Goal: Information Seeking & Learning: Learn about a topic

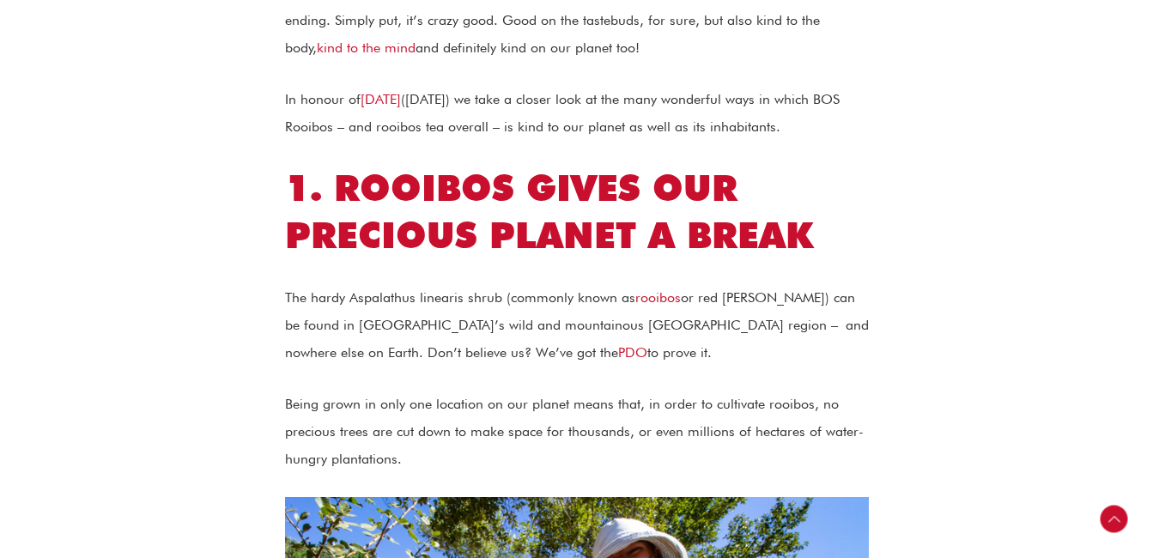
scroll to position [715, 0]
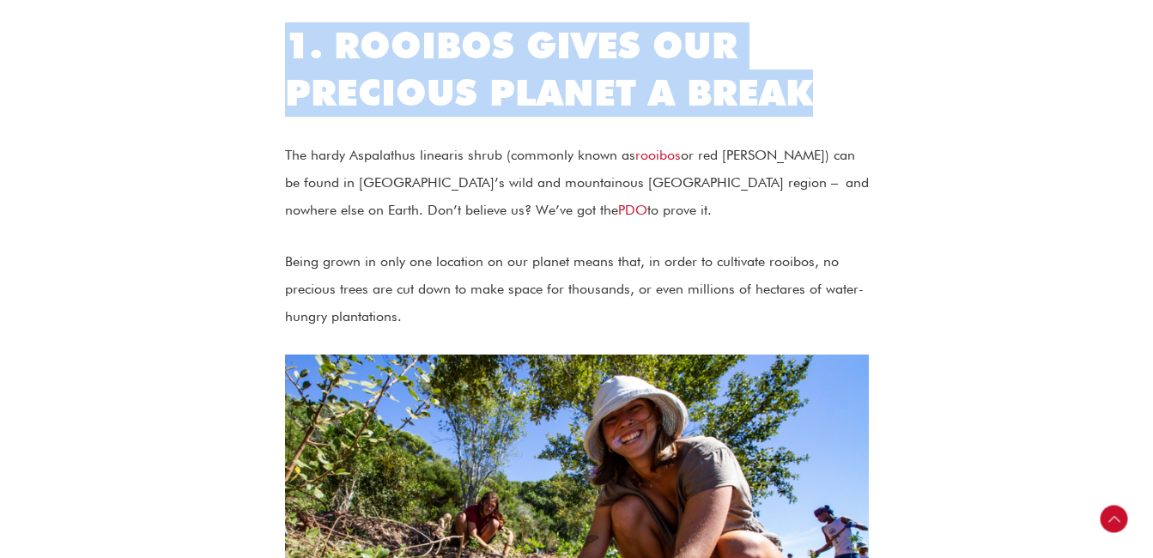
drag, startPoint x: 282, startPoint y: 76, endPoint x: 832, endPoint y: 106, distance: 550.4
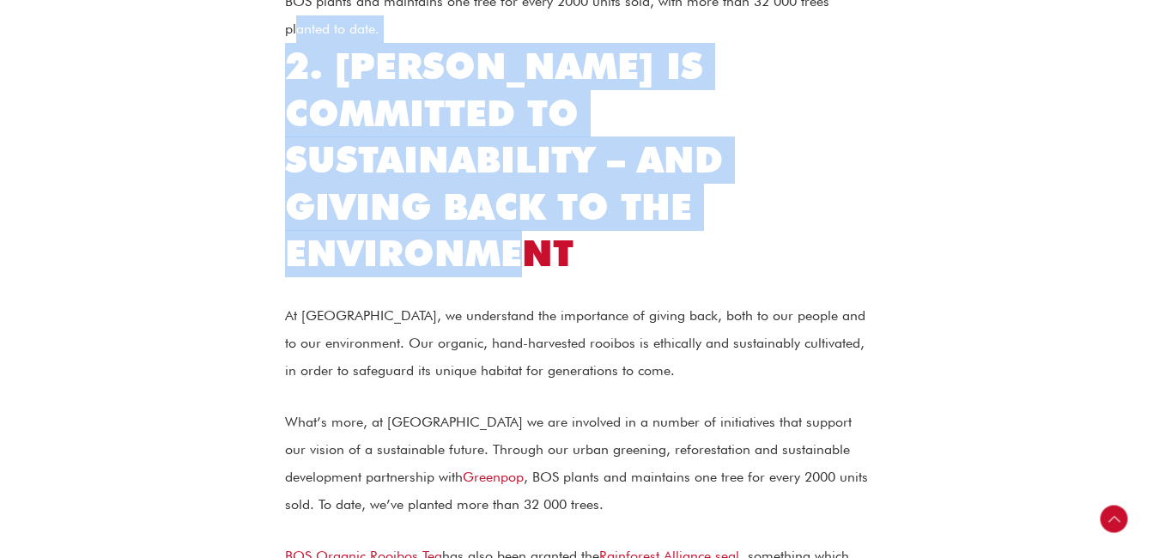
drag, startPoint x: 295, startPoint y: 69, endPoint x: 644, endPoint y: 285, distance: 411.0
drag, startPoint x: 631, startPoint y: 280, endPoint x: 311, endPoint y: 142, distance: 348.8
click at [412, 203] on h2 "2. [PERSON_NAME] is committed to sustainability – and giving back to the enviro…" at bounding box center [577, 160] width 584 height 234
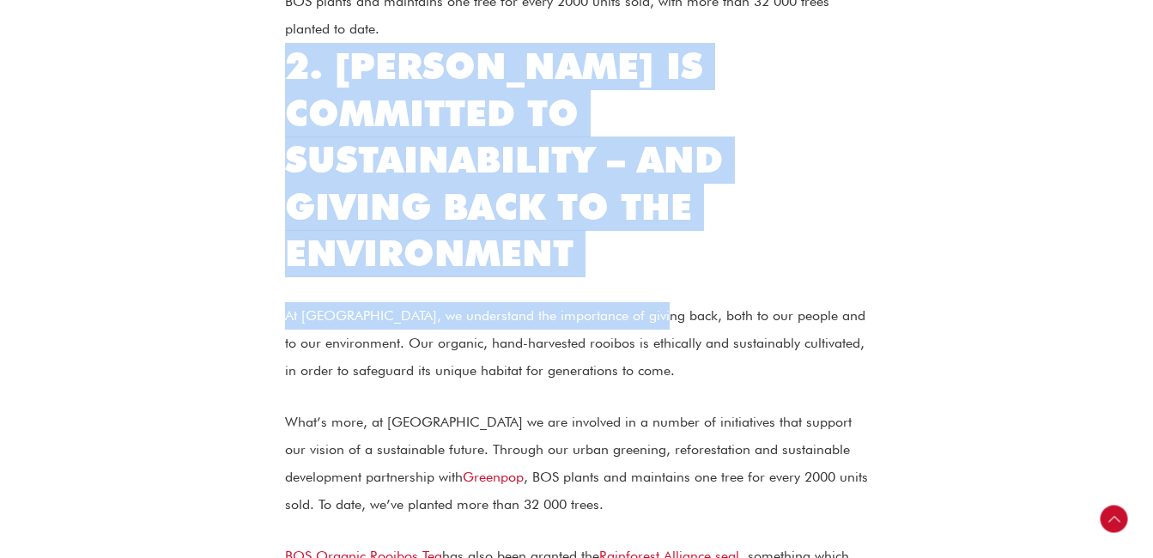
drag, startPoint x: 275, startPoint y: 86, endPoint x: 645, endPoint y: 311, distance: 433.1
drag, startPoint x: 644, startPoint y: 303, endPoint x: 580, endPoint y: 266, distance: 73.5
click at [580, 266] on h2 "2. [PERSON_NAME] is committed to sustainability – and giving back to the enviro…" at bounding box center [577, 160] width 584 height 234
click at [589, 277] on h2 "2. [PERSON_NAME] is committed to sustainability – and giving back to the enviro…" at bounding box center [577, 160] width 584 height 234
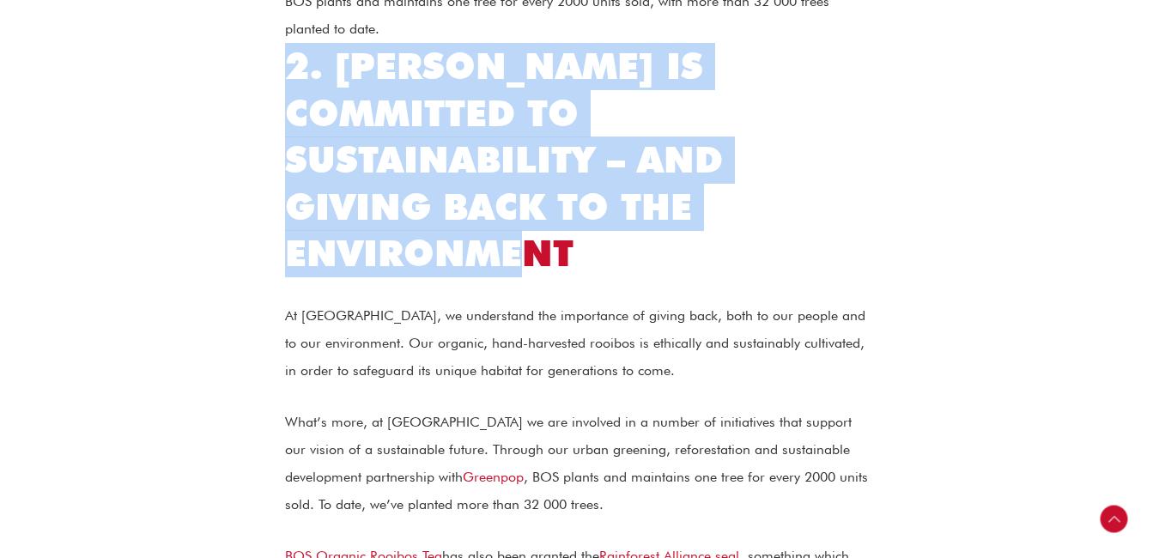
drag, startPoint x: 282, startPoint y: 96, endPoint x: 602, endPoint y: 270, distance: 363.5
drag, startPoint x: 584, startPoint y: 259, endPoint x: 410, endPoint y: 237, distance: 174.9
copy h2 "2. [PERSON_NAME] is committed to sustainability – and giving back to the enviro…"
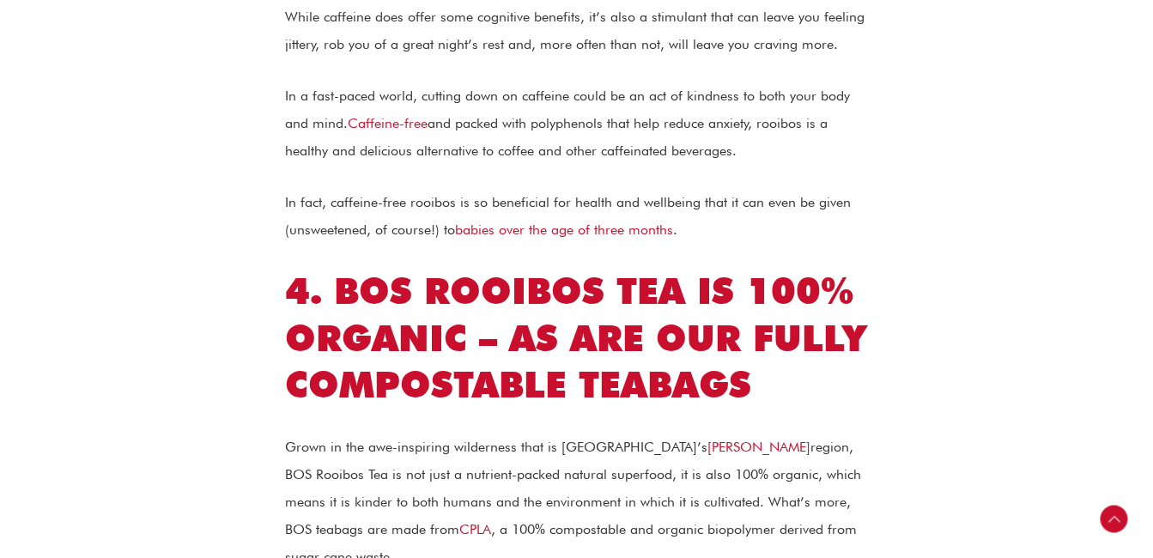
scroll to position [2003, 0]
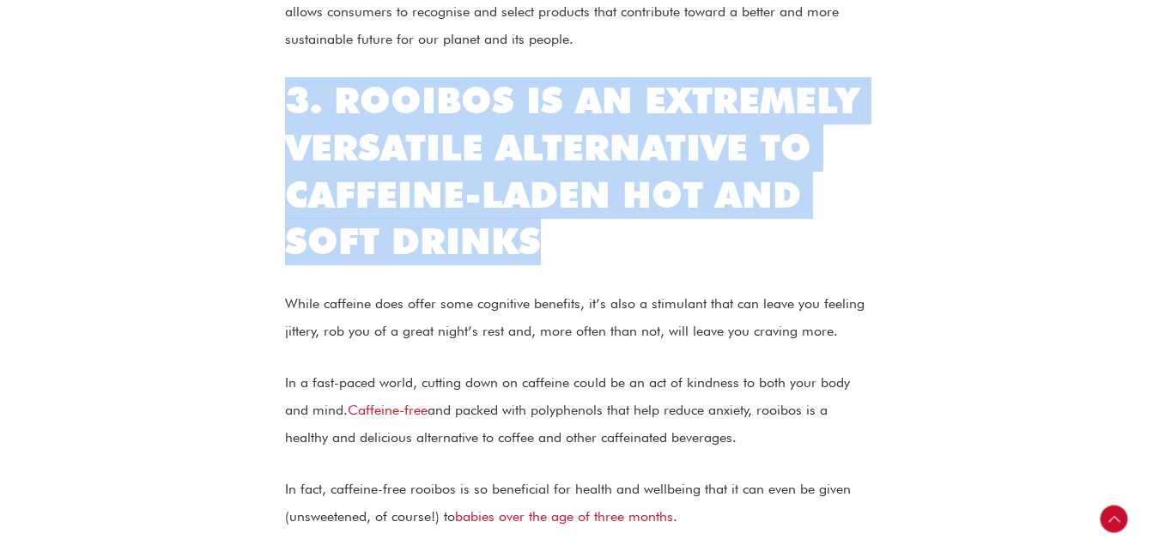
drag, startPoint x: 270, startPoint y: 127, endPoint x: 593, endPoint y: 258, distance: 349.3
click at [593, 258] on div "If rooibos were a person, they might just be a [DEMOGRAPHIC_DATA]. A bold state…" at bounding box center [577, 396] width 687 height 3852
drag, startPoint x: 594, startPoint y: 258, endPoint x: 444, endPoint y: 247, distance: 150.7
copy h2 "3. Rooibos is an extremely versatile alternative to caffeine-laden hot and soft…"
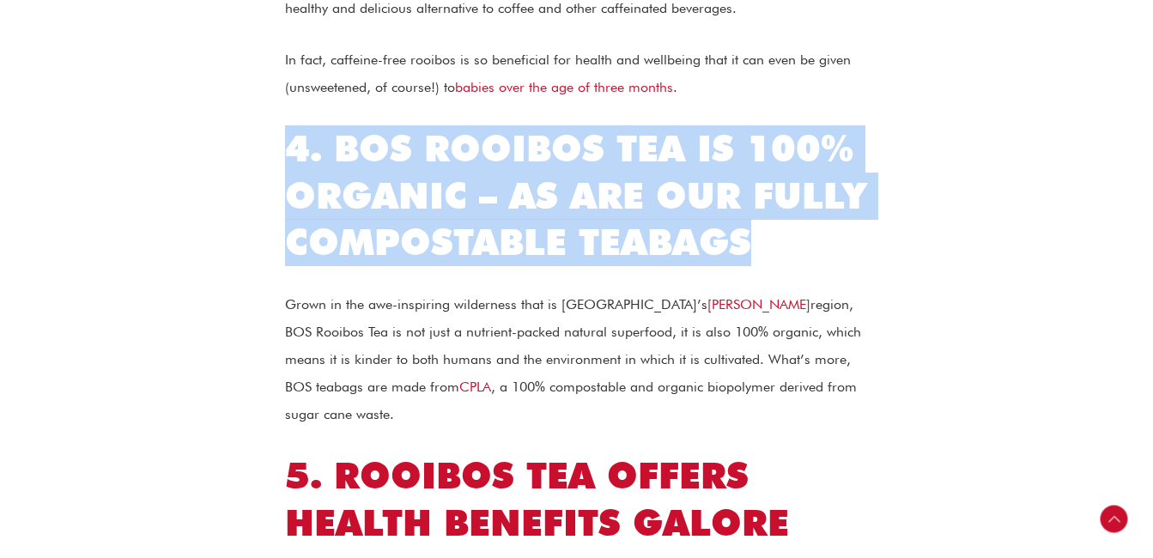
drag, startPoint x: 280, startPoint y: 172, endPoint x: 869, endPoint y: 269, distance: 597.0
copy h2 "4. BOS Rooibos Tea is 100% organic – as are our fully compostable teabags"
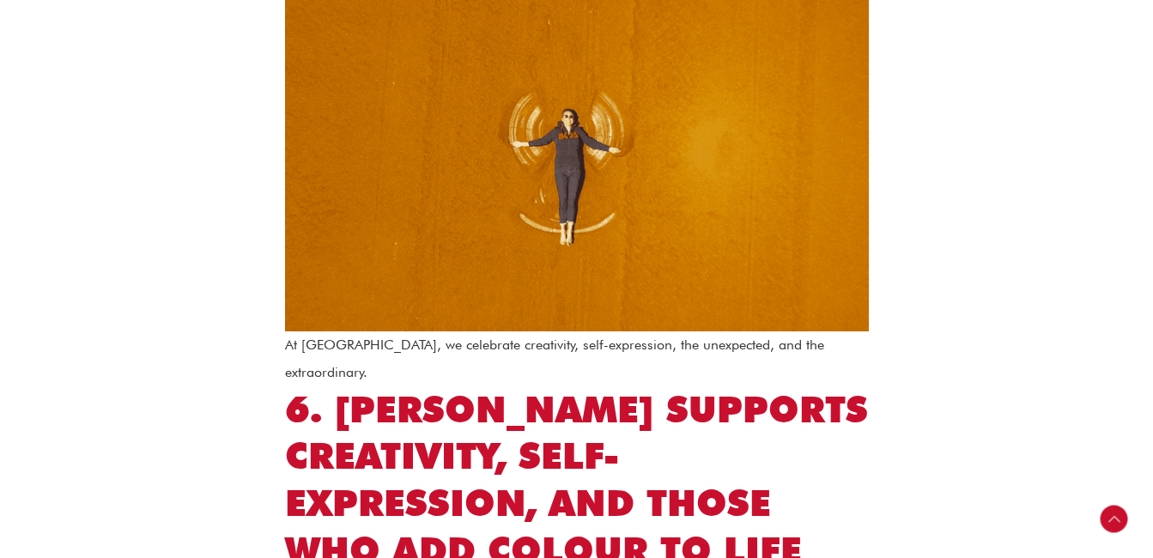
scroll to position [2576, 0]
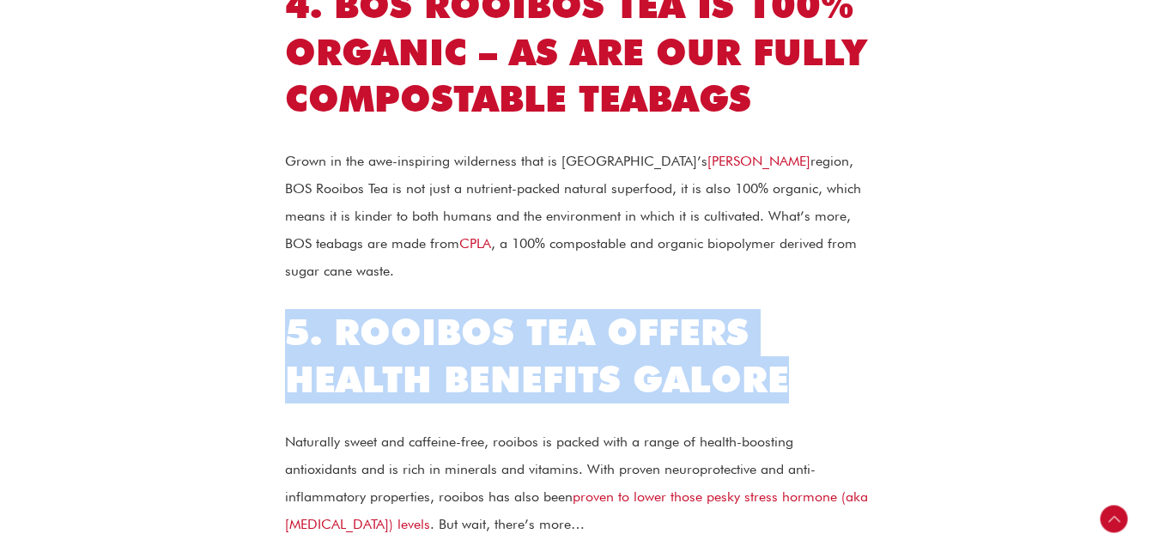
drag, startPoint x: 284, startPoint y: 324, endPoint x: 843, endPoint y: 380, distance: 561.8
click at [843, 380] on h2 "5. Rooibos tea offers health benefits galore" at bounding box center [577, 356] width 584 height 94
copy h2 "5. Rooibos tea offers health benefits galore"
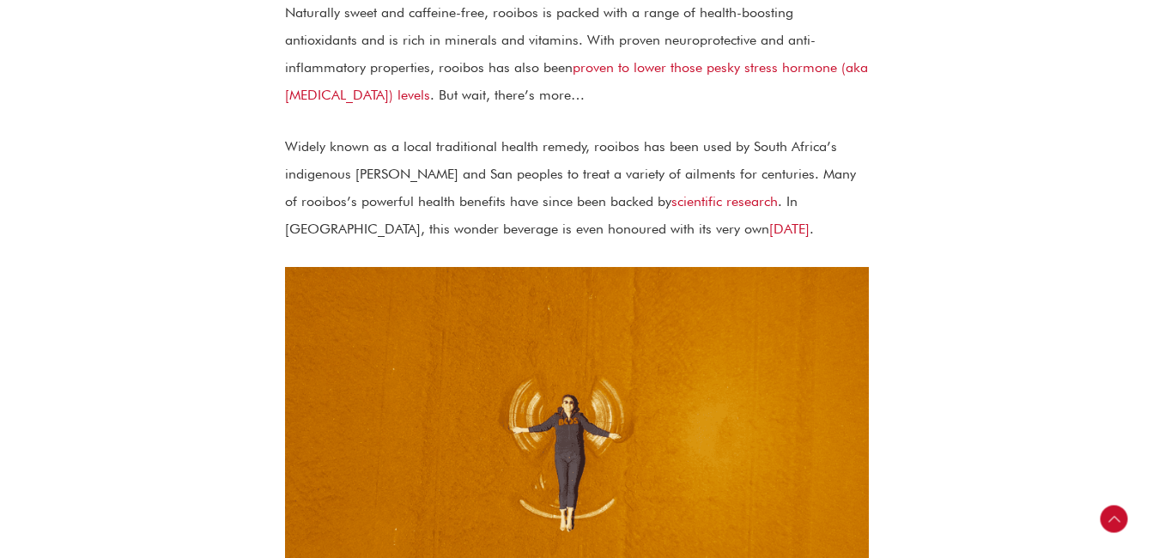
scroll to position [3434, 0]
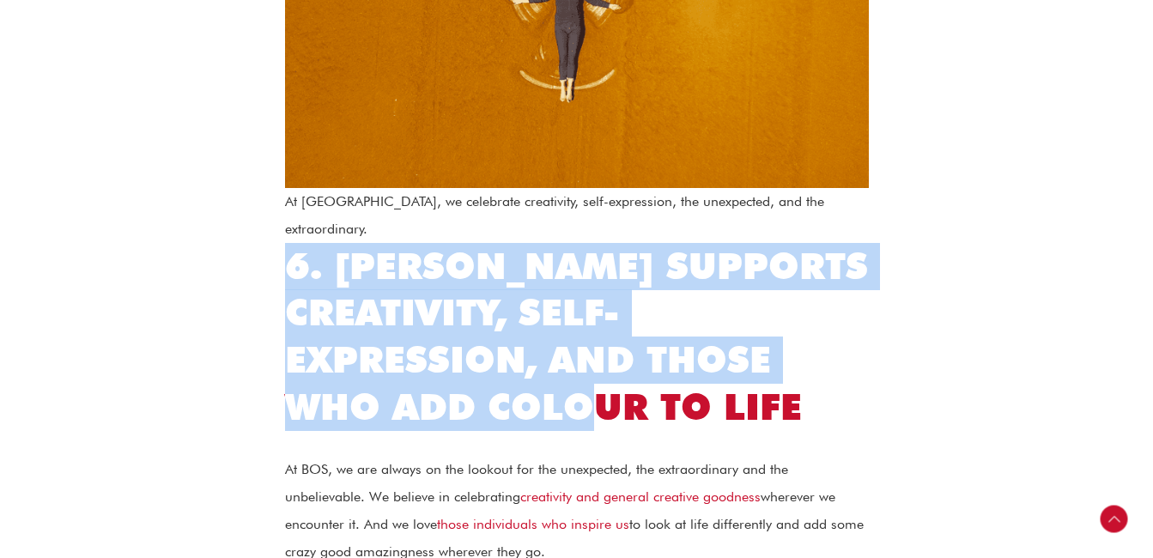
drag, startPoint x: 274, startPoint y: 234, endPoint x: 398, endPoint y: 374, distance: 186.1
drag, startPoint x: 398, startPoint y: 374, endPoint x: 328, endPoint y: 356, distance: 71.6
copy h2 "6. [PERSON_NAME] supports creativity, self-expression, and those who add colour…"
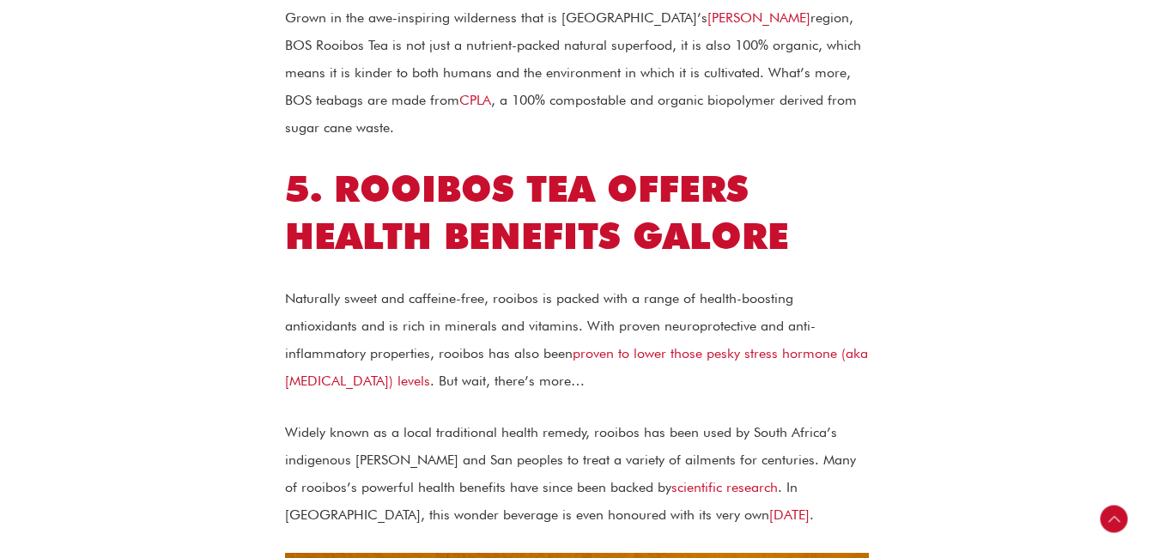
scroll to position [1861, 0]
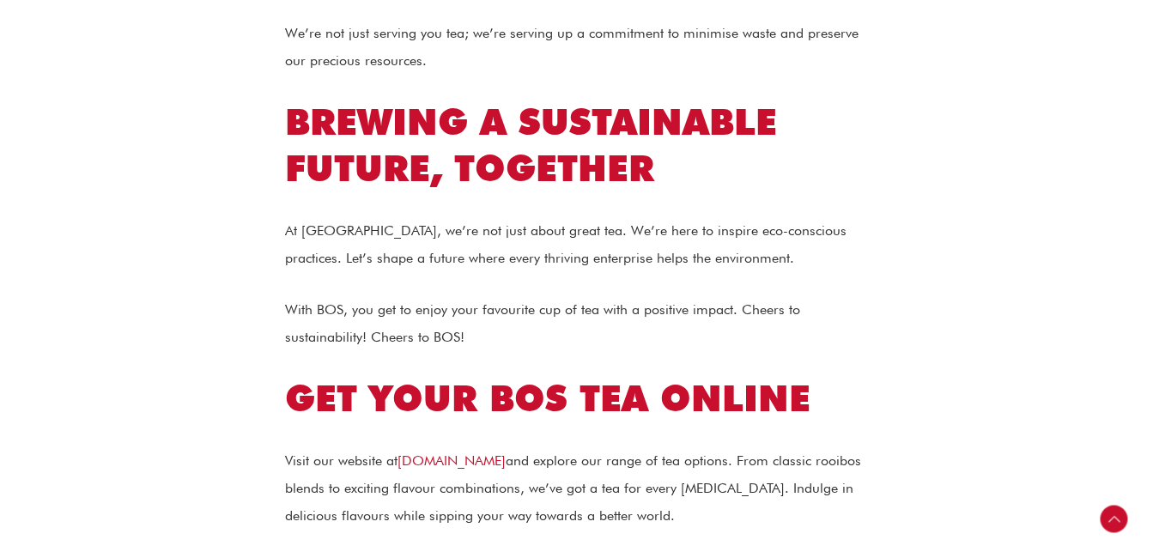
scroll to position [4293, 0]
